Goal: Task Accomplishment & Management: Manage account settings

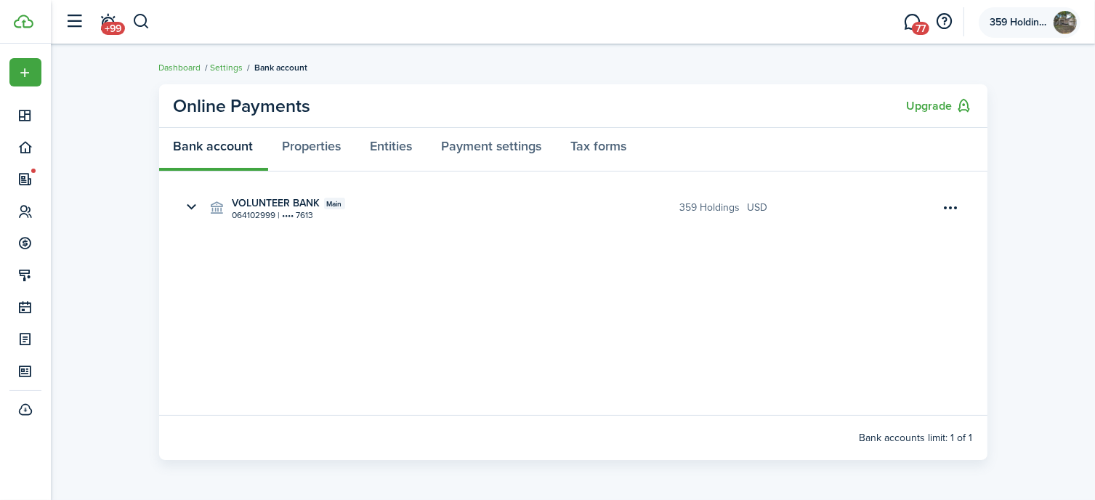
click at [1028, 21] on span "359 Holdings, LLC" at bounding box center [1019, 22] width 58 height 10
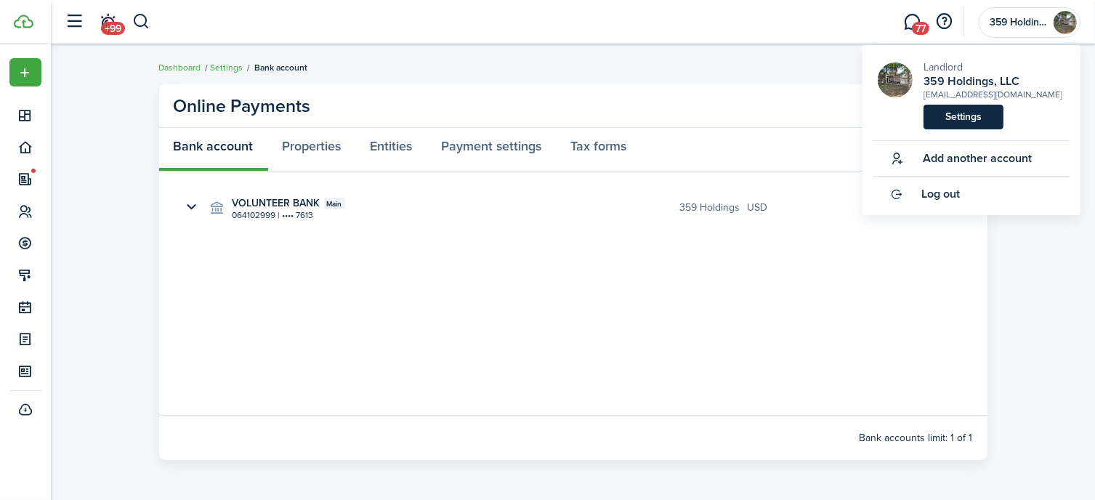
click at [970, 111] on link "Settings" at bounding box center [964, 117] width 80 height 25
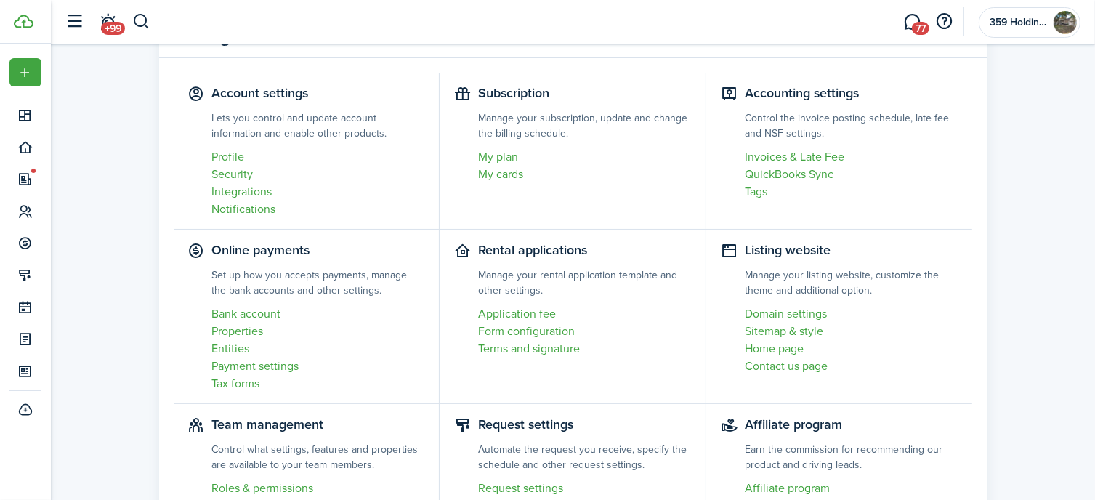
scroll to position [71, 0]
click at [241, 331] on link "Properties" at bounding box center [318, 329] width 213 height 17
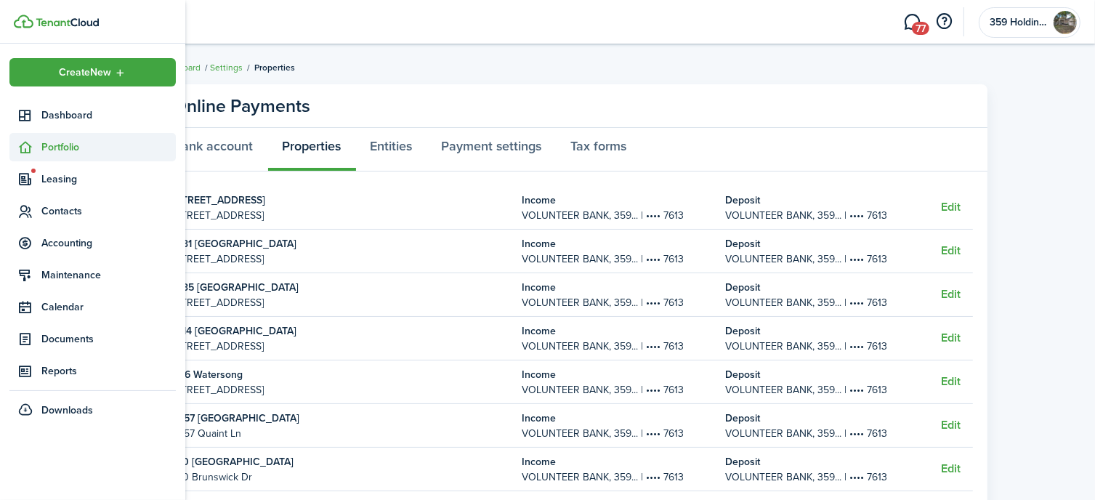
click at [26, 146] on icon at bounding box center [25, 147] width 15 height 15
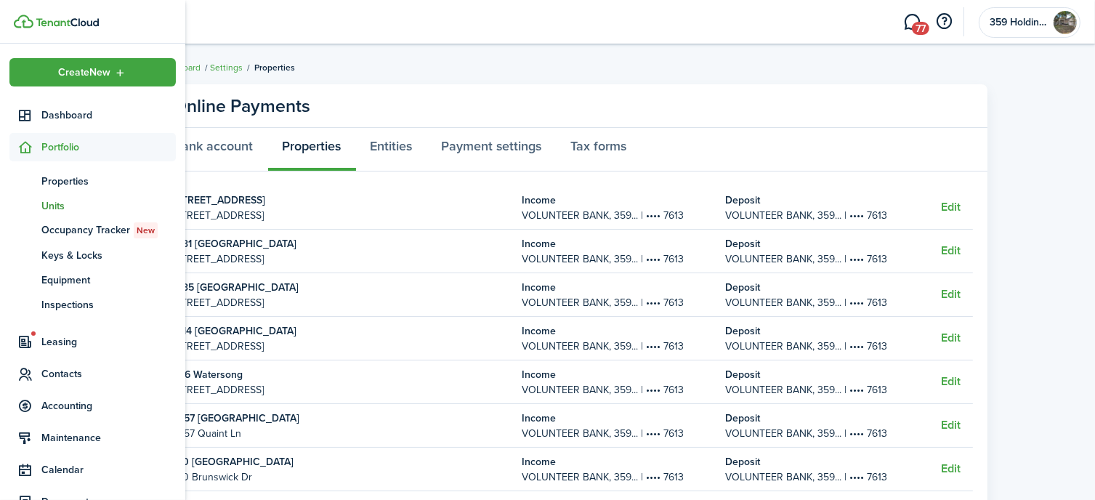
click at [49, 206] on span "Units" at bounding box center [108, 205] width 134 height 15
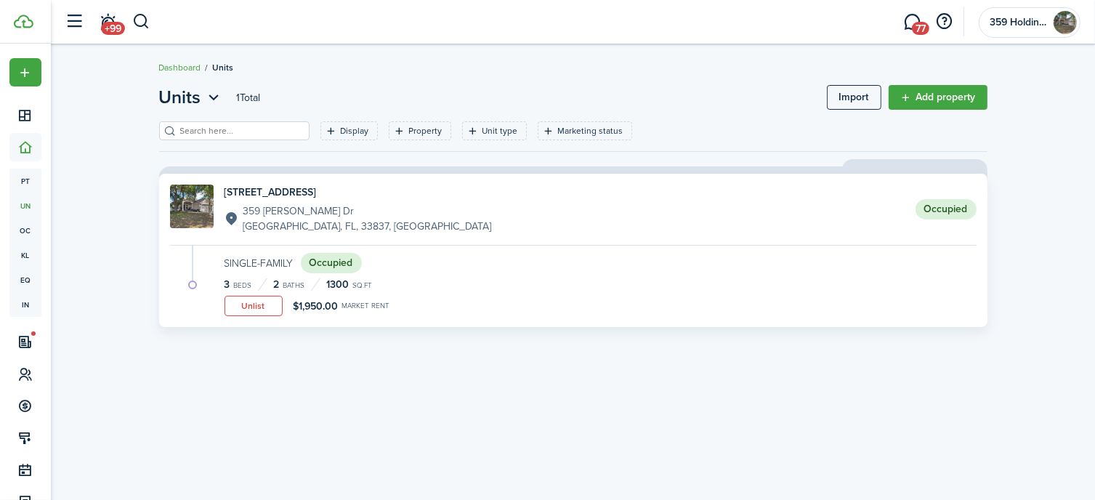
click at [956, 210] on status "Occupied" at bounding box center [946, 209] width 61 height 20
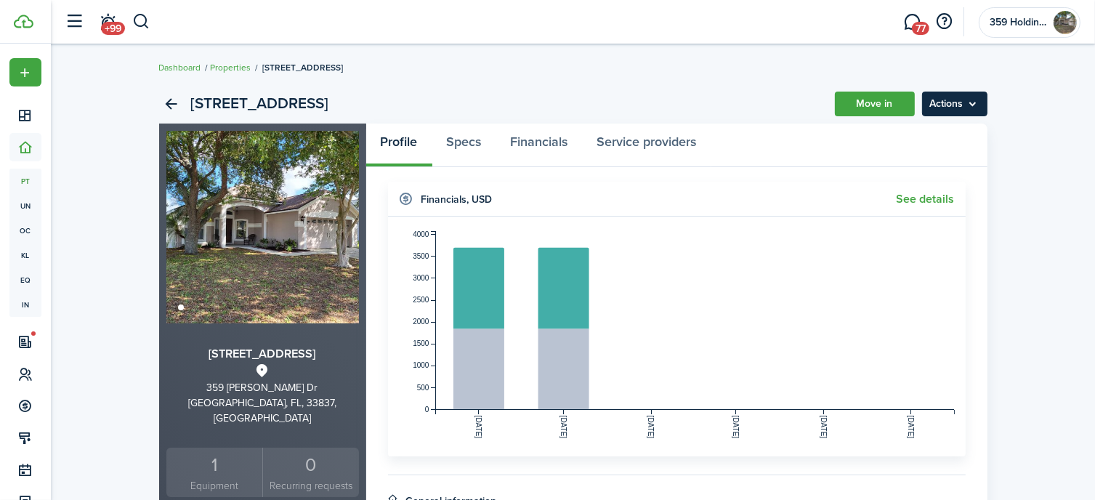
click at [970, 107] on menu-btn "Actions" at bounding box center [954, 104] width 65 height 25
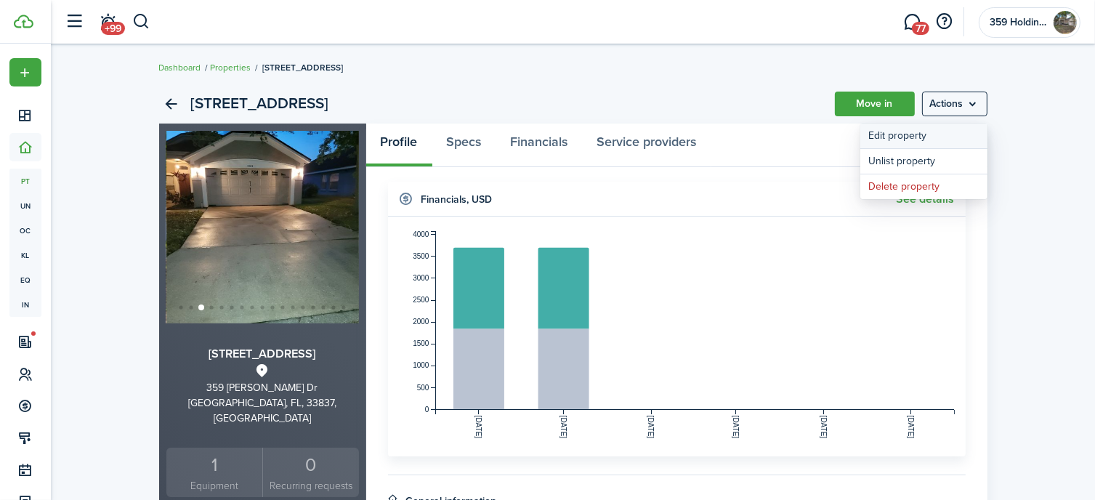
click at [916, 136] on link "Edit property" at bounding box center [924, 136] width 127 height 25
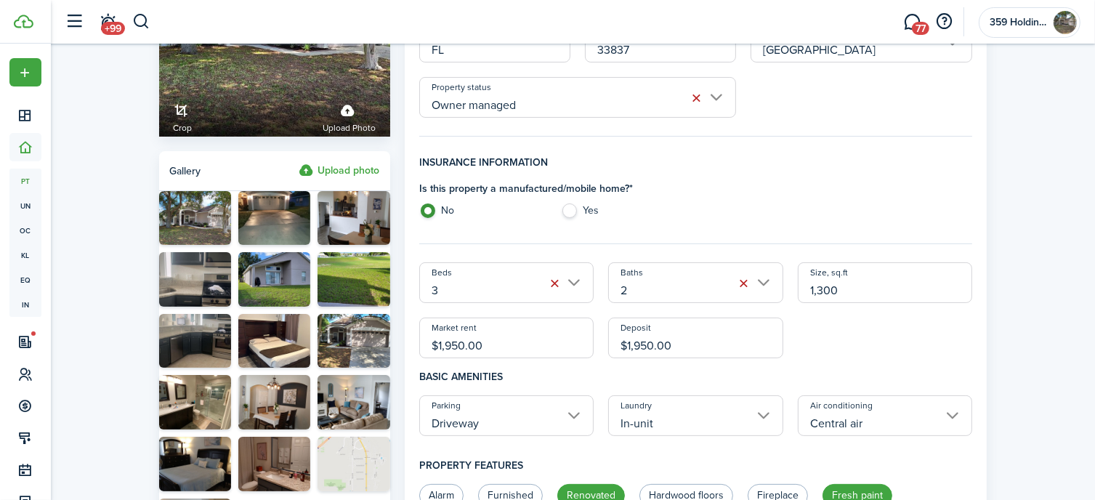
scroll to position [192, 0]
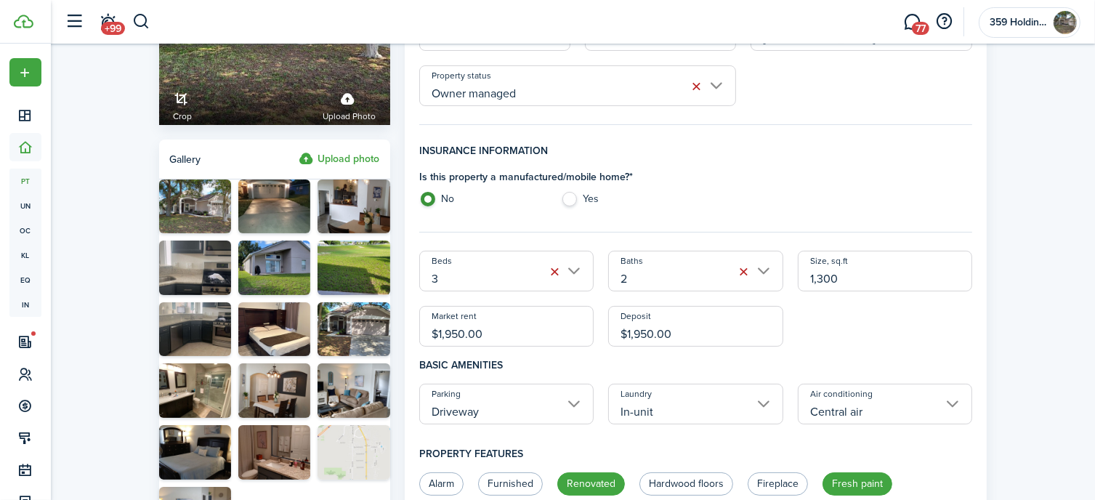
click at [458, 334] on input "$1,950.00" at bounding box center [506, 326] width 175 height 41
type input "$1,900.00"
click at [646, 333] on input "$1,950.00" at bounding box center [695, 326] width 175 height 41
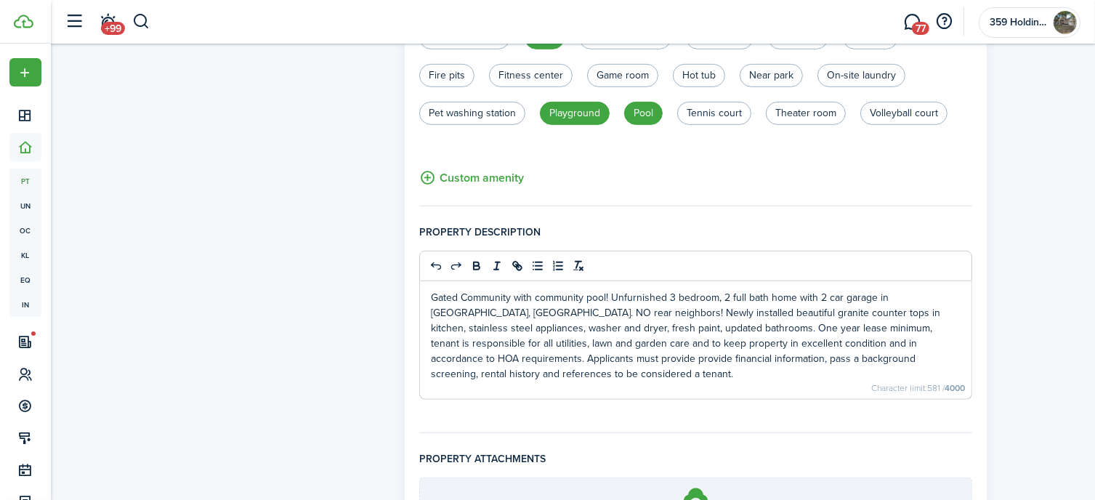
scroll to position [968, 0]
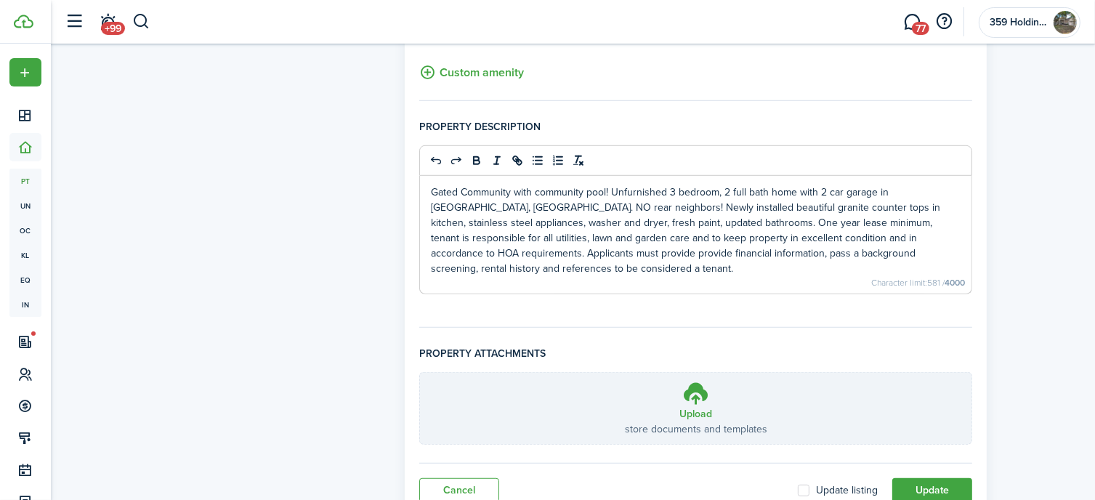
type input "$1,900.00"
click at [805, 485] on label "Update listing" at bounding box center [838, 491] width 80 height 12
click at [798, 491] on input "Update listing" at bounding box center [797, 491] width 1 height 1
checkbox input "true"
click at [942, 480] on button "Update" at bounding box center [933, 490] width 80 height 25
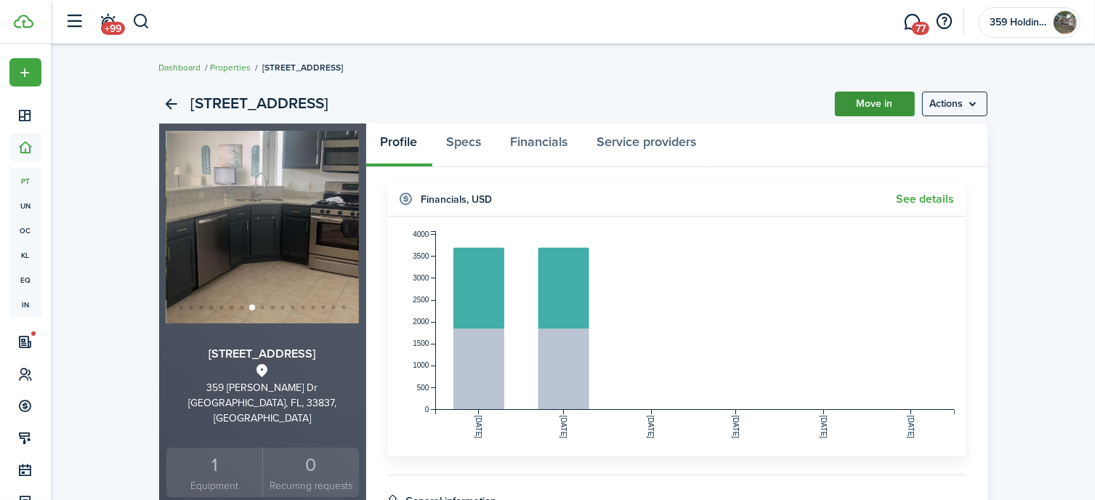
click at [870, 104] on link "Move in" at bounding box center [875, 104] width 80 height 25
